Goal: Navigation & Orientation: Go to known website

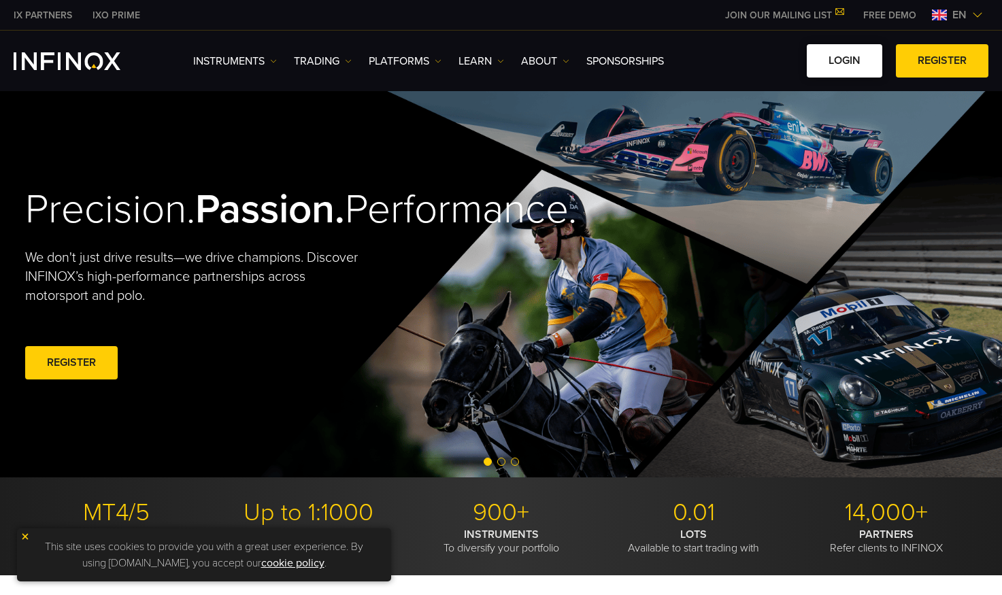
click at [836, 59] on link "LOGIN" at bounding box center [845, 60] width 76 height 33
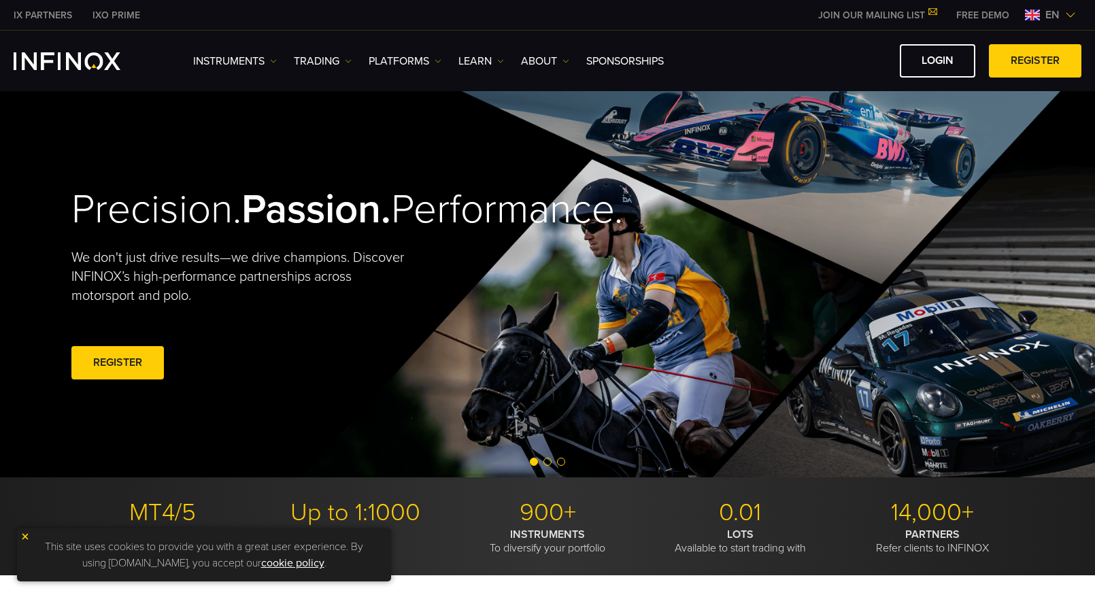
click at [1014, 132] on div "Precision. Passion. Performance. We don't just drive results—we drive champions…" at bounding box center [548, 284] width 980 height 386
click at [931, 71] on link "LOGIN" at bounding box center [938, 60] width 76 height 33
